Goal: Obtain resource: Obtain resource

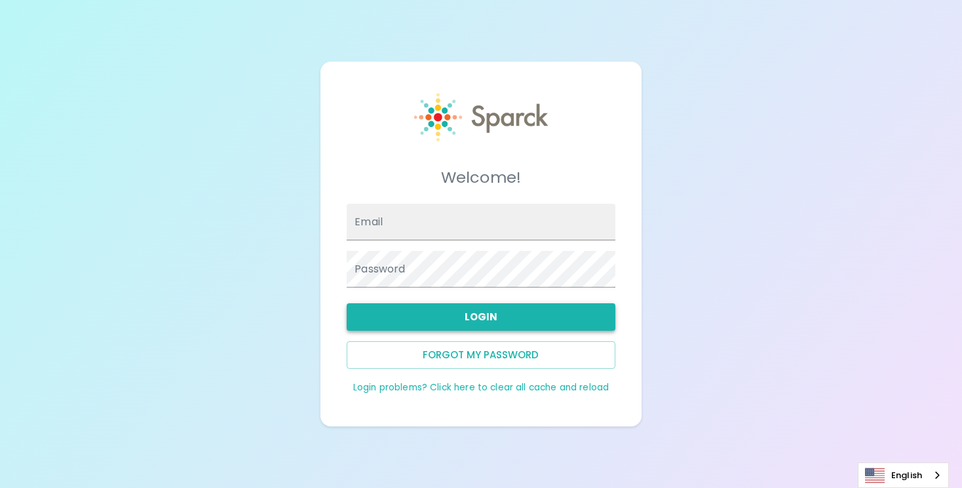
type input "Keithjefferson@theluxergroup.com"
click at [474, 318] on button "Login" at bounding box center [481, 317] width 268 height 28
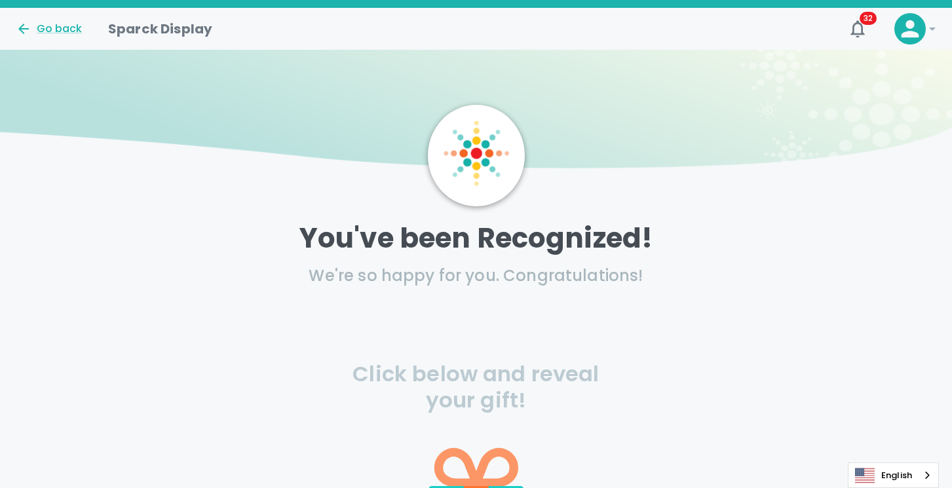
scroll to position [172, 0]
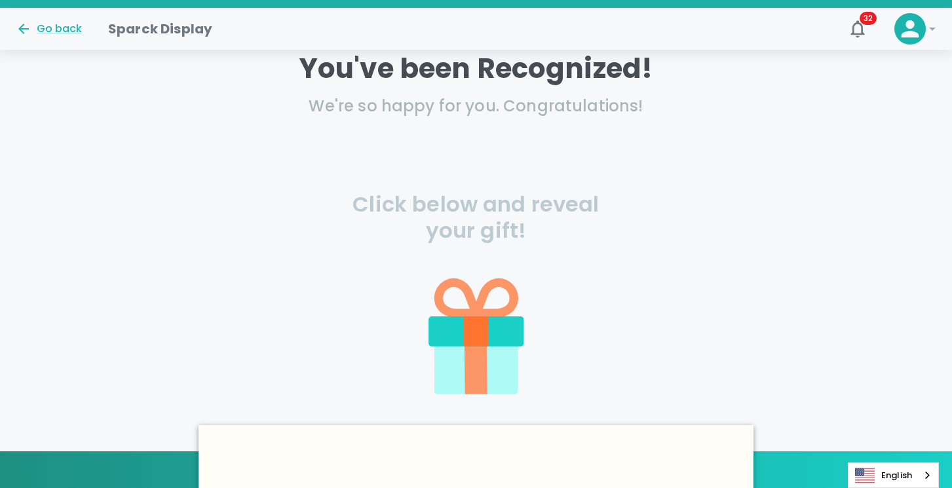
click at [505, 336] on icon at bounding box center [476, 332] width 96 height 30
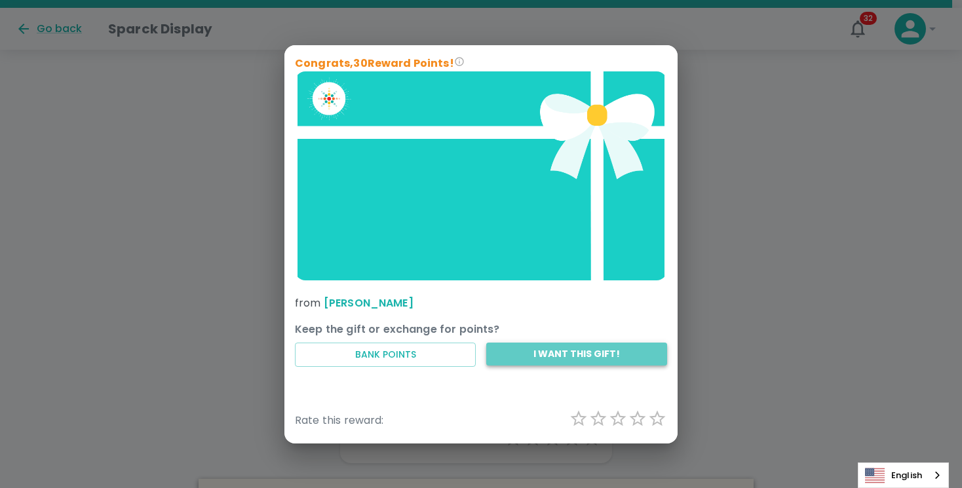
click at [558, 352] on button "I want this gift!" at bounding box center [576, 354] width 181 height 23
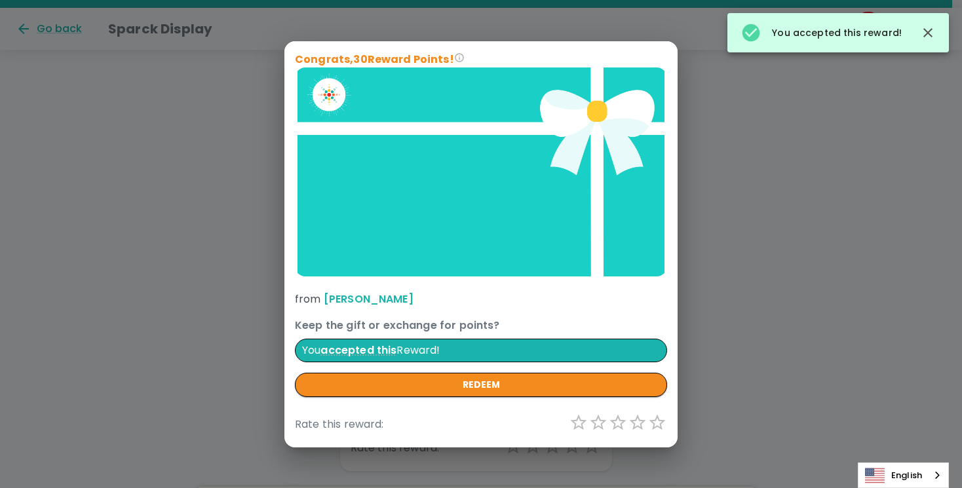
click at [927, 30] on icon "button" at bounding box center [928, 33] width 16 height 16
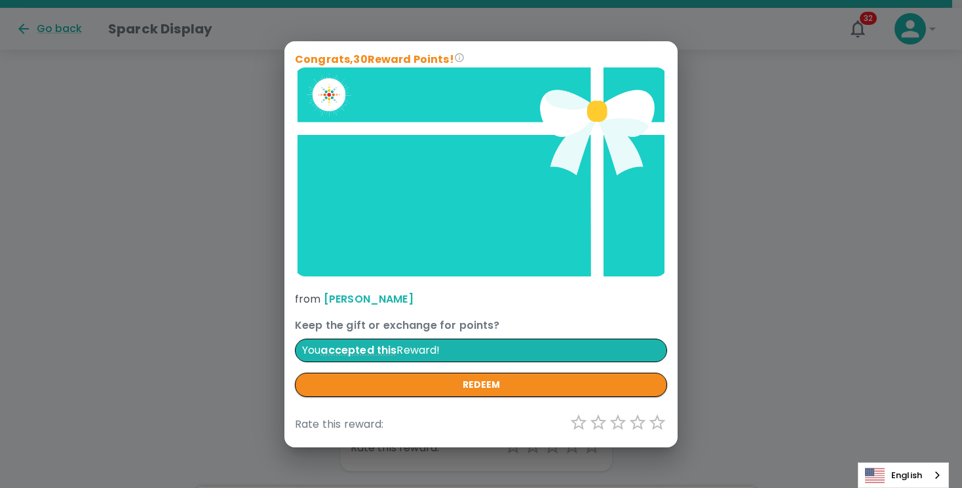
click at [798, 151] on div "Congrats, 30 Reward Points! from Matthew Newcomer Keep the gift or exchange for…" at bounding box center [481, 244] width 962 height 488
